Goal: Task Accomplishment & Management: Complete application form

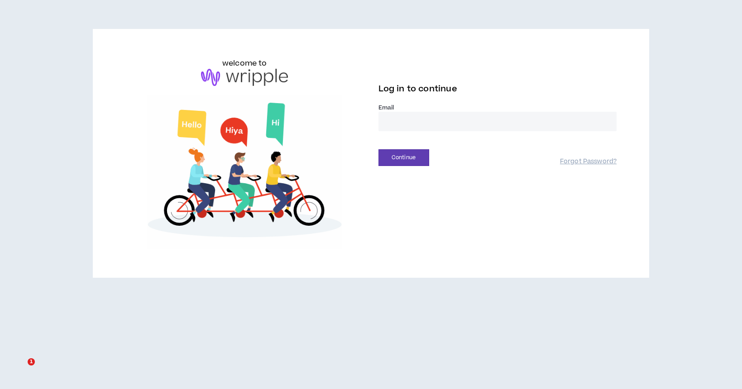
click at [385, 126] on input "email" at bounding box center [497, 121] width 239 height 19
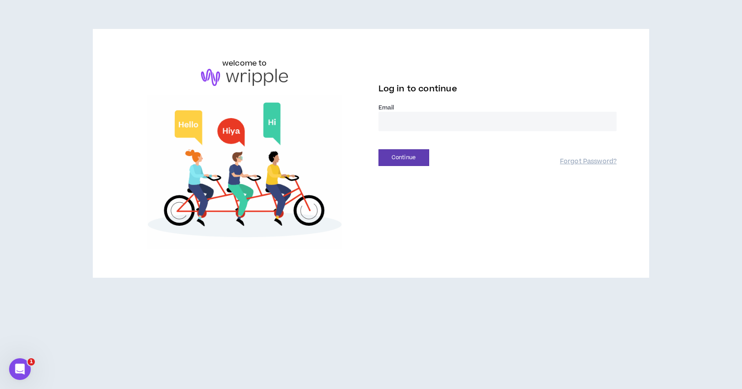
type input "**********"
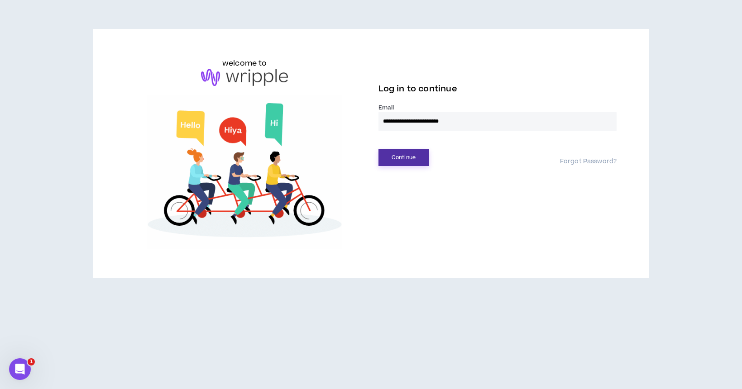
click at [401, 157] on button "Continue" at bounding box center [403, 157] width 51 height 17
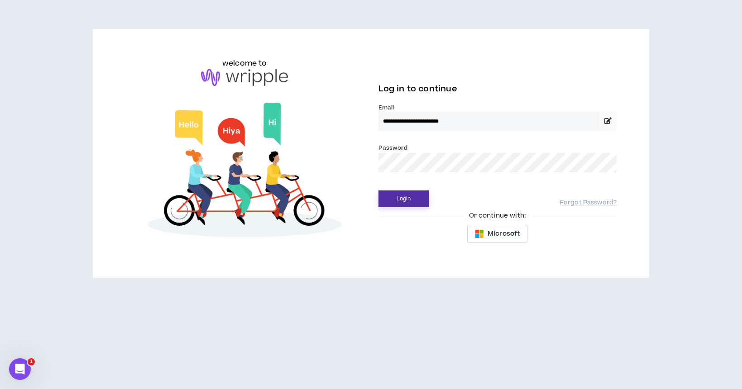
click at [406, 200] on button "Login" at bounding box center [403, 199] width 51 height 17
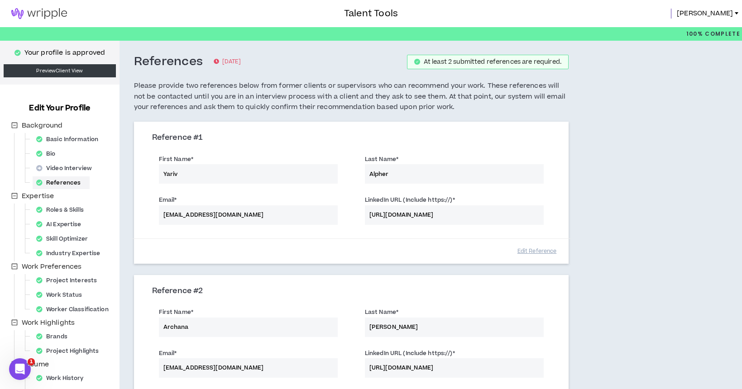
click at [48, 11] on img at bounding box center [39, 13] width 78 height 11
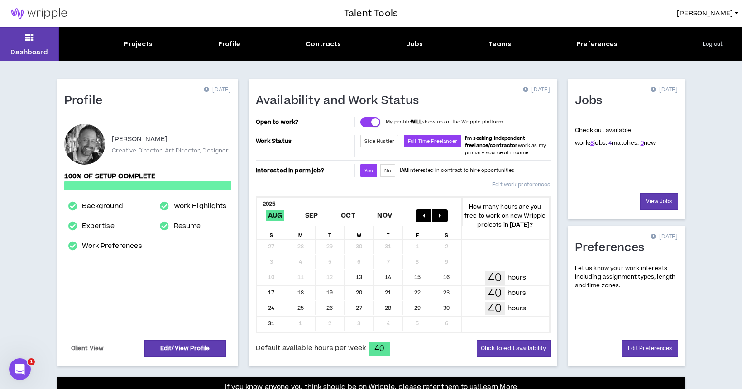
click at [608, 144] on link "4" at bounding box center [609, 143] width 3 height 8
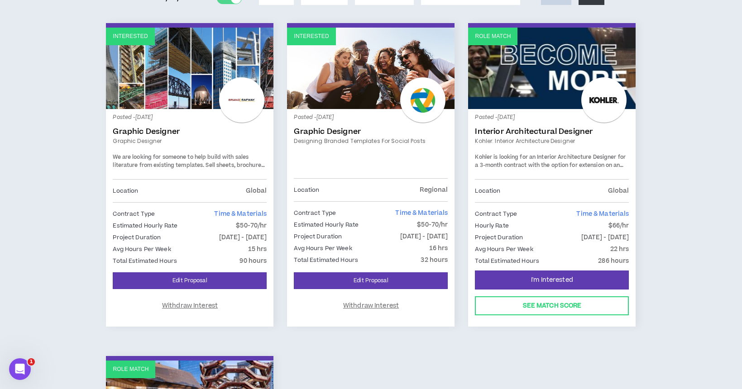
scroll to position [140, 0]
click at [234, 81] on div at bounding box center [241, 99] width 45 height 45
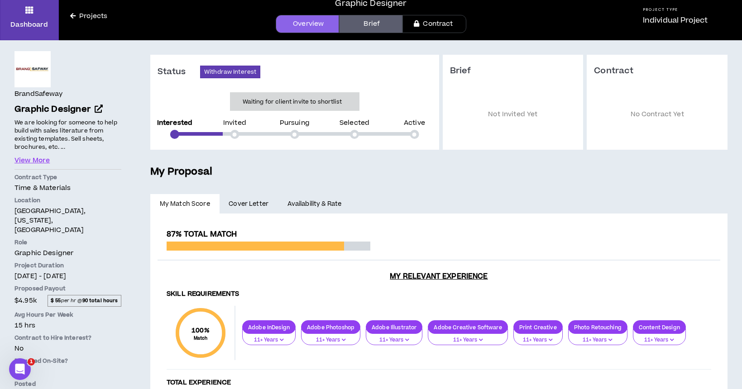
scroll to position [34, 0]
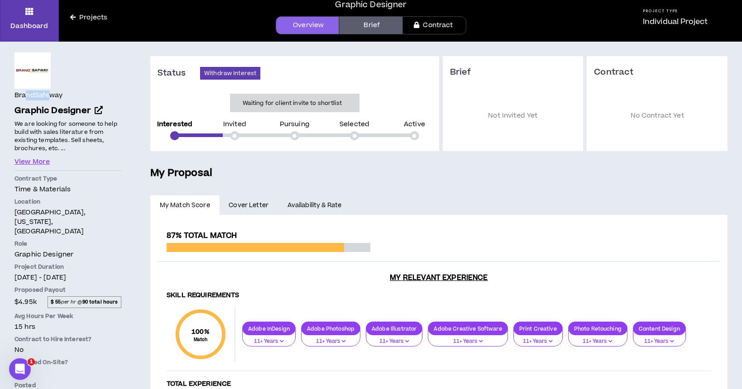
drag, startPoint x: 51, startPoint y: 97, endPoint x: 27, endPoint y: 92, distance: 24.2
click at [27, 92] on h4 "BrandSafeway" at bounding box center [38, 96] width 48 height 10
drag, startPoint x: 55, startPoint y: 95, endPoint x: 14, endPoint y: 96, distance: 40.3
click at [14, 96] on h4 "BrandSafeway" at bounding box center [38, 96] width 48 height 10
copy h4 "BrandSafeway"
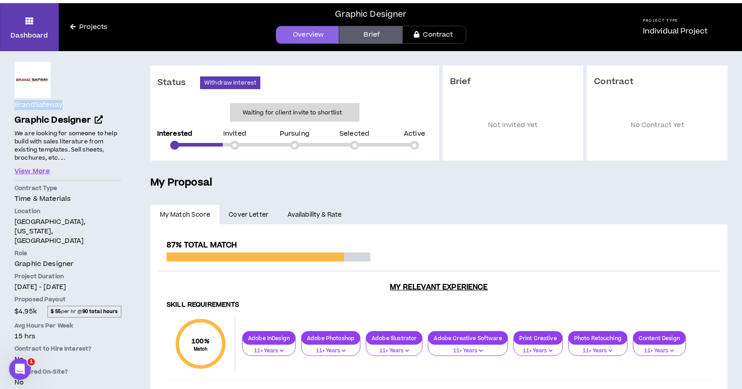
scroll to position [0, 0]
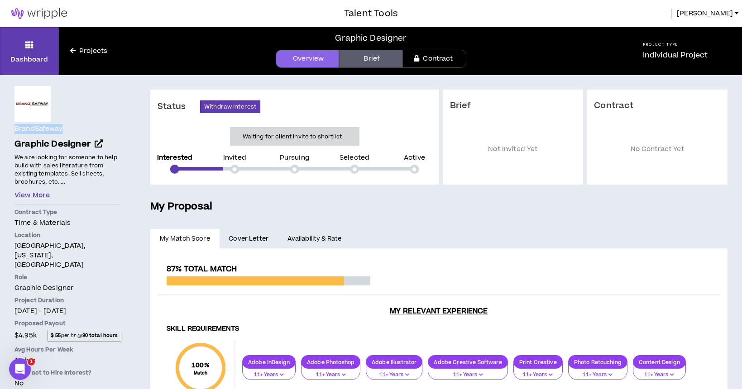
click at [44, 199] on button "View More" at bounding box center [31, 196] width 35 height 10
